Goal: Go to known website: Access a specific website the user already knows

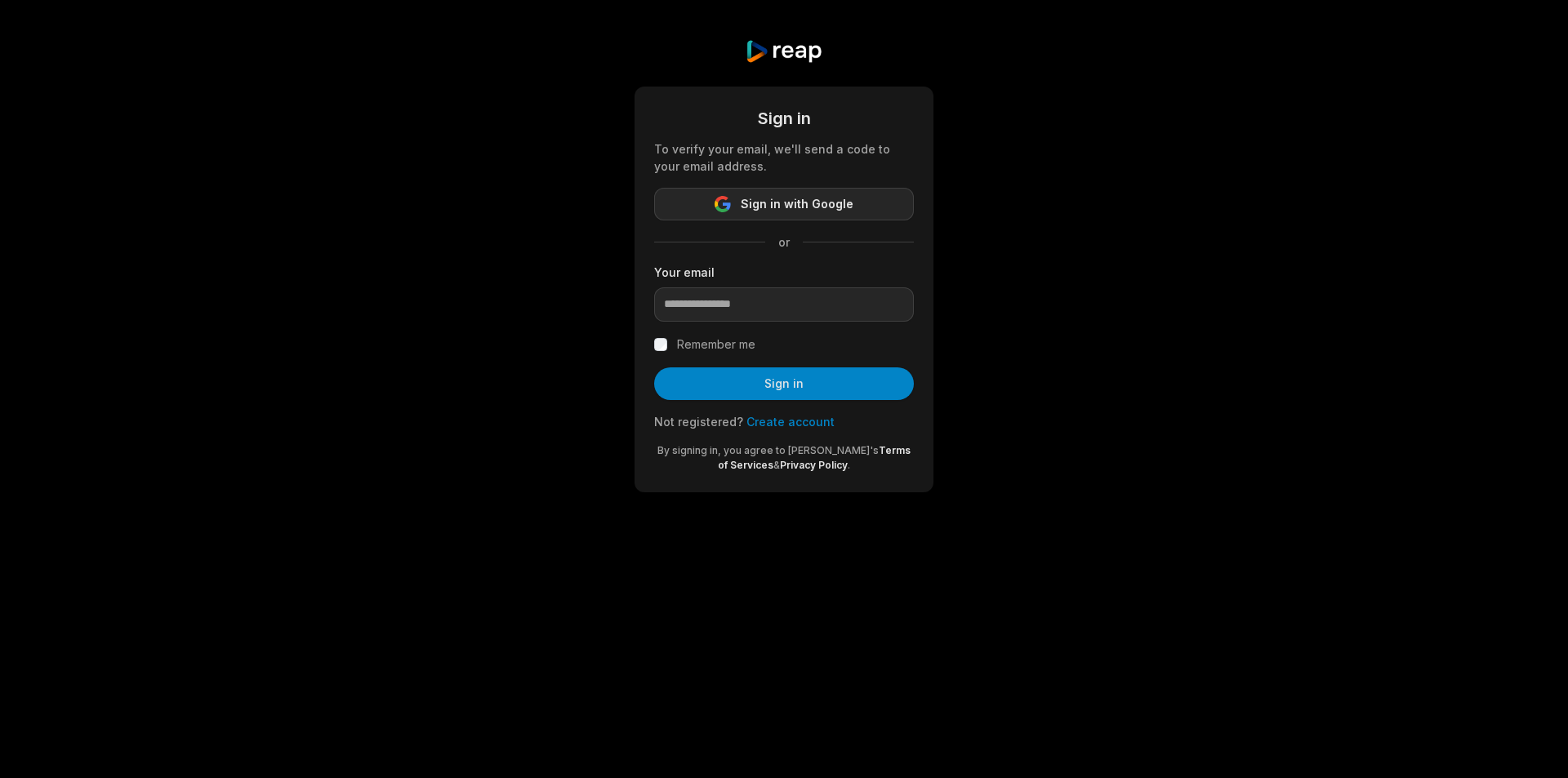
click at [731, 196] on icon "button" at bounding box center [722, 204] width 16 height 16
